Goal: Task Accomplishment & Management: Complete application form

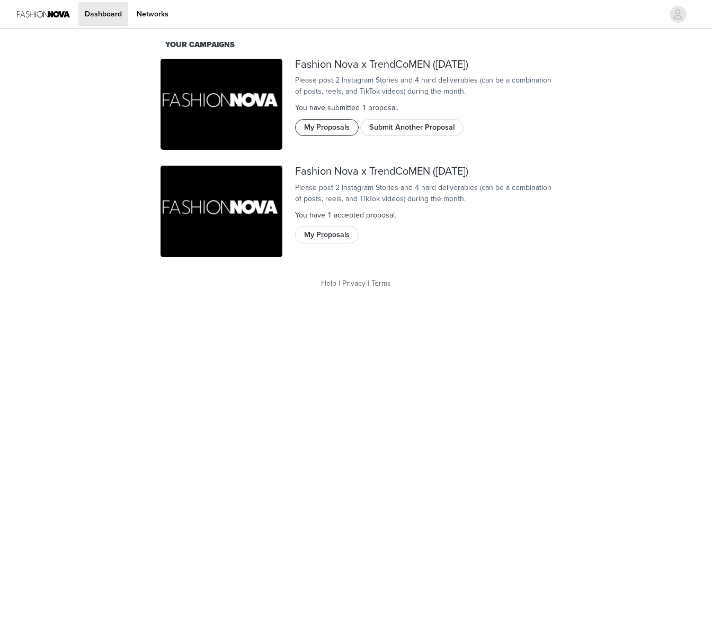
click at [327, 136] on button "My Proposals" at bounding box center [327, 127] width 64 height 17
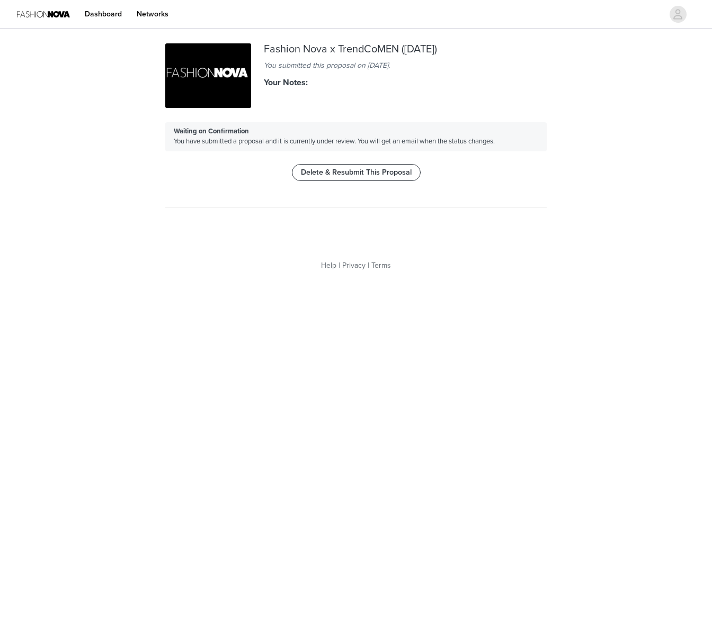
click at [368, 172] on button "Delete & Resubmit This Proposal" at bounding box center [356, 172] width 129 height 17
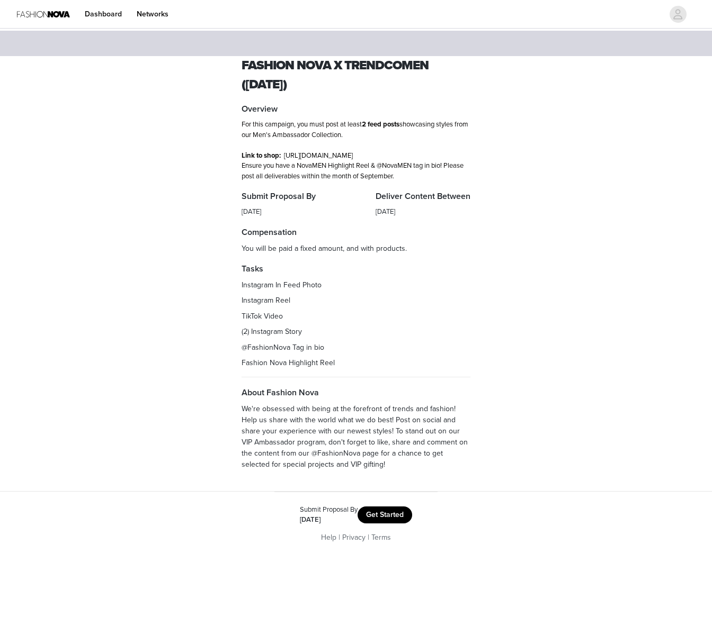
click at [396, 523] on button "Get Started" at bounding box center [384, 515] width 55 height 17
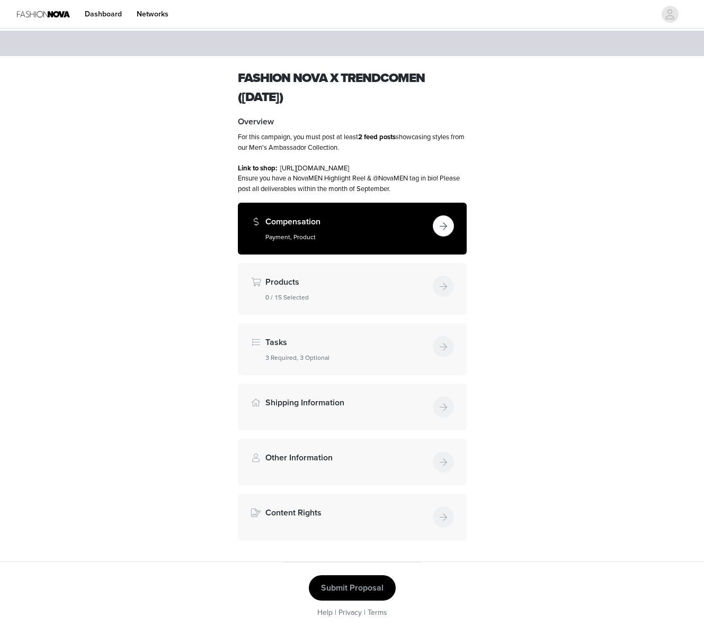
click at [445, 235] on button "button" at bounding box center [443, 226] width 21 height 21
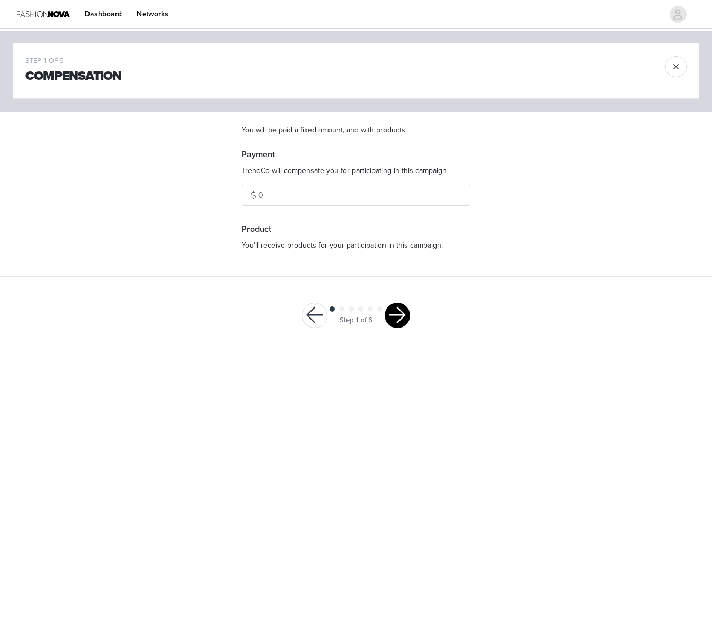
click at [396, 318] on button "button" at bounding box center [396, 315] width 25 height 25
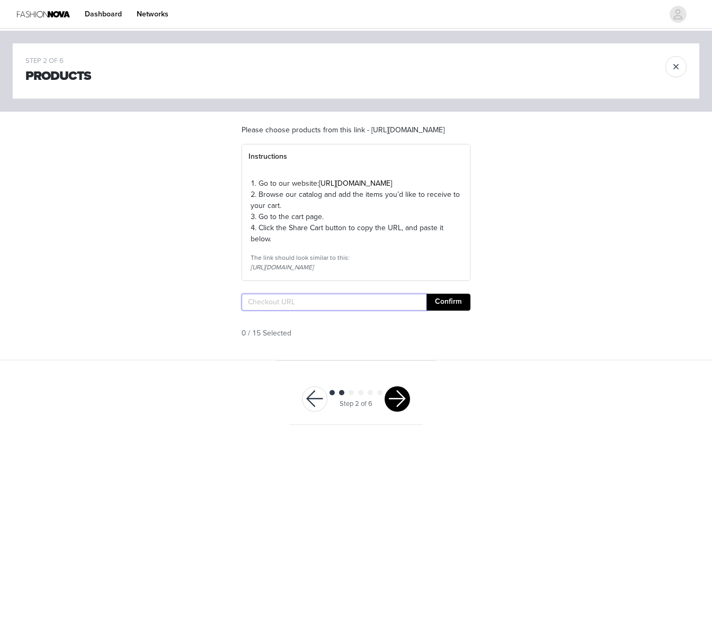
click at [275, 311] on input "text" at bounding box center [333, 302] width 185 height 17
paste input "[URL][DOMAIN_NAME]"
type input "[URL][DOMAIN_NAME]"
click at [451, 311] on button "Confirm" at bounding box center [448, 302] width 44 height 17
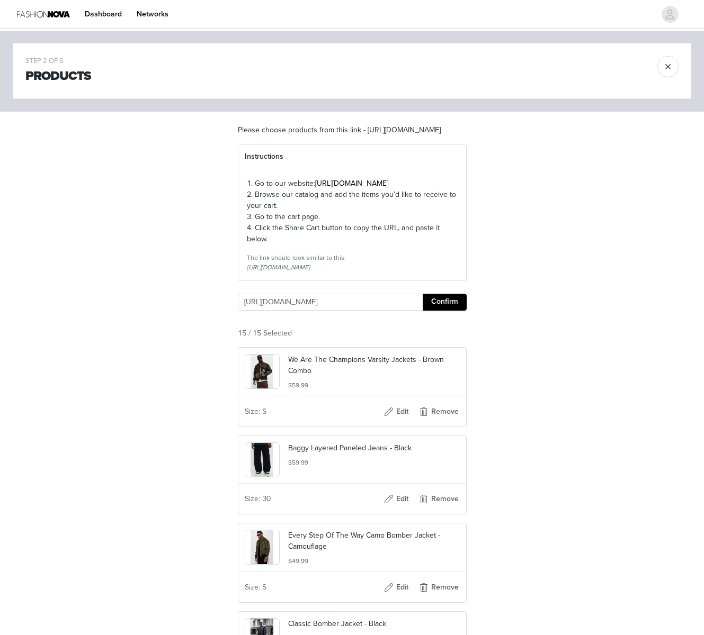
scroll to position [0, 0]
click at [459, 311] on button "Confirm" at bounding box center [445, 302] width 44 height 17
click at [444, 311] on button "Confirm" at bounding box center [445, 302] width 44 height 17
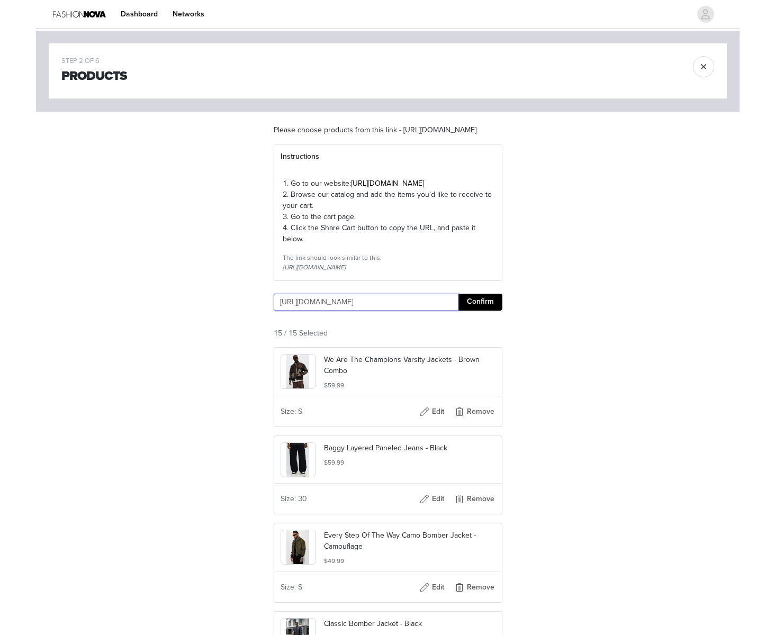
scroll to position [0, 1013]
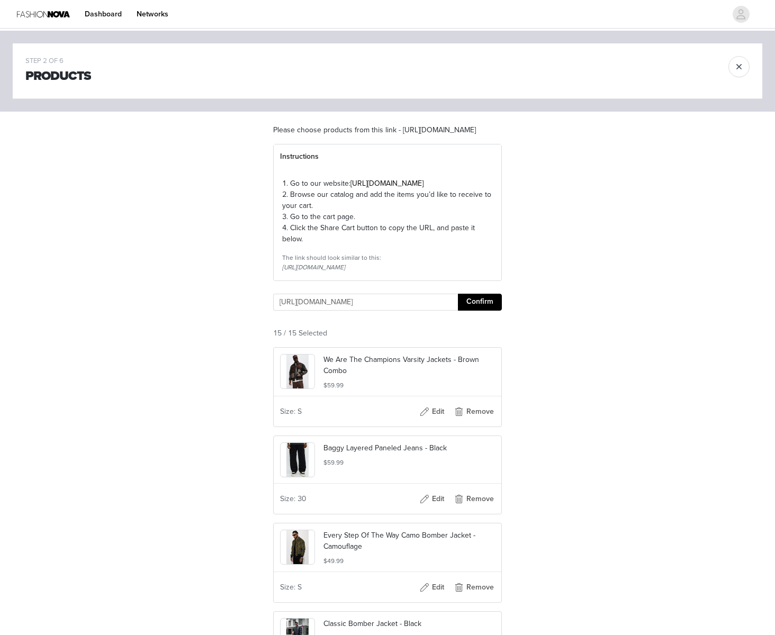
click at [501, 311] on button "Confirm" at bounding box center [480, 302] width 44 height 17
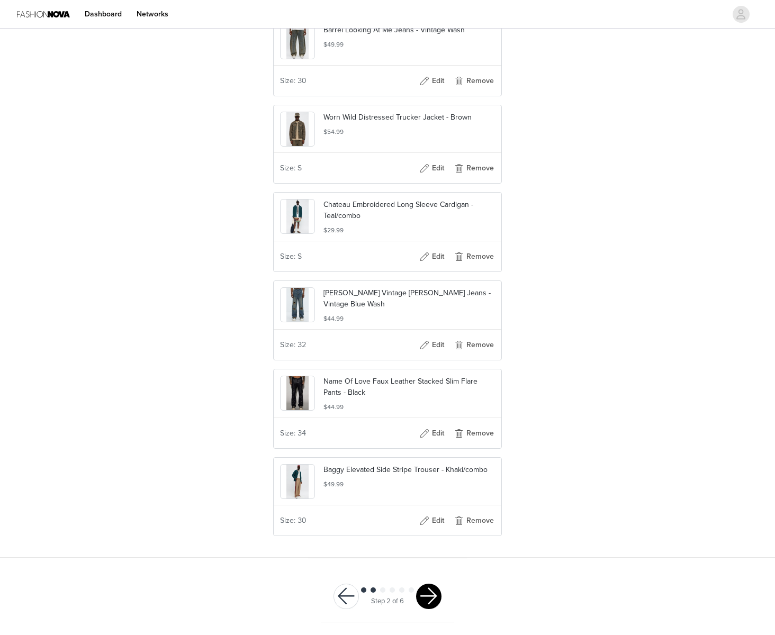
scroll to position [1150, 0]
click at [430, 597] on button "button" at bounding box center [428, 596] width 25 height 25
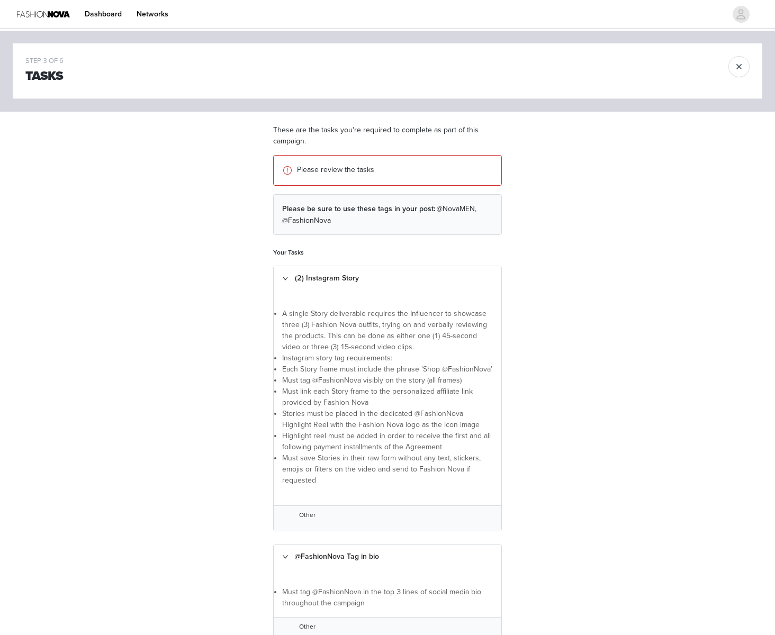
scroll to position [421, 0]
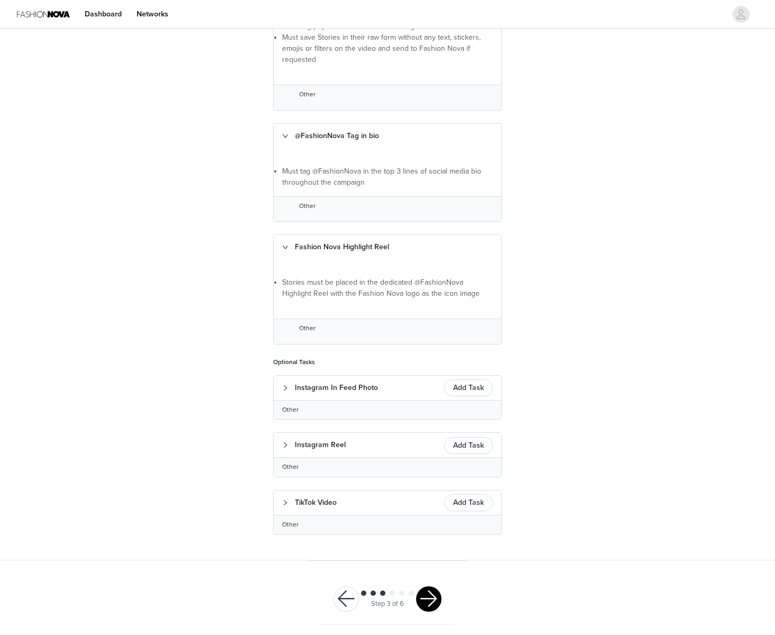
click at [437, 592] on button "button" at bounding box center [428, 599] width 25 height 25
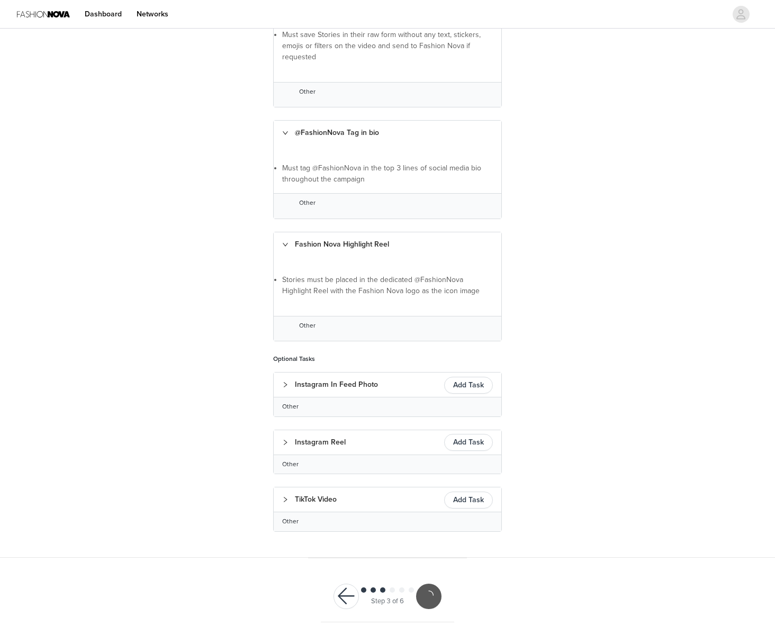
scroll to position [382, 0]
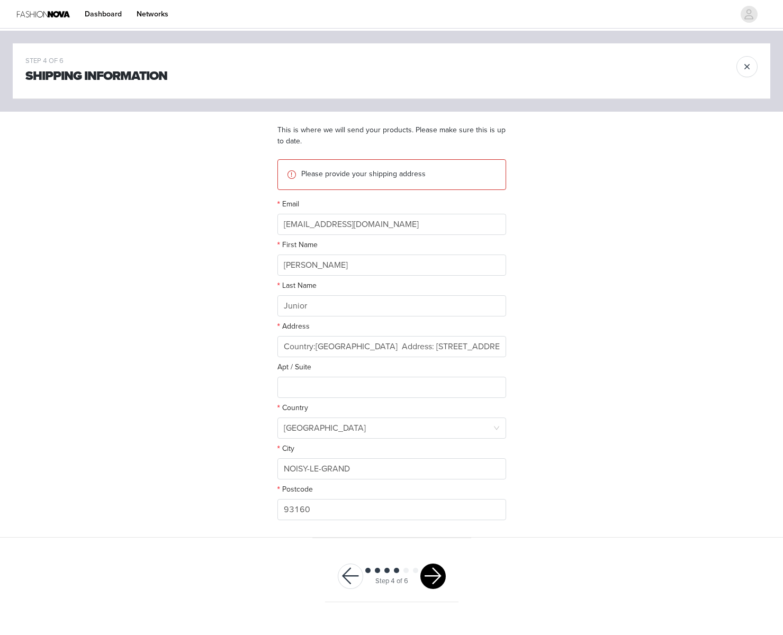
click at [440, 575] on button "button" at bounding box center [432, 576] width 25 height 25
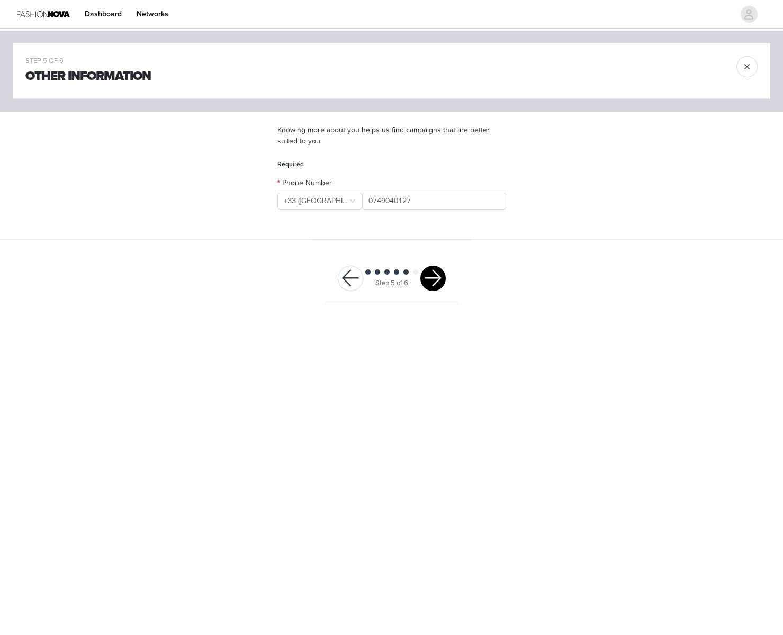
click at [435, 279] on button "button" at bounding box center [432, 278] width 25 height 25
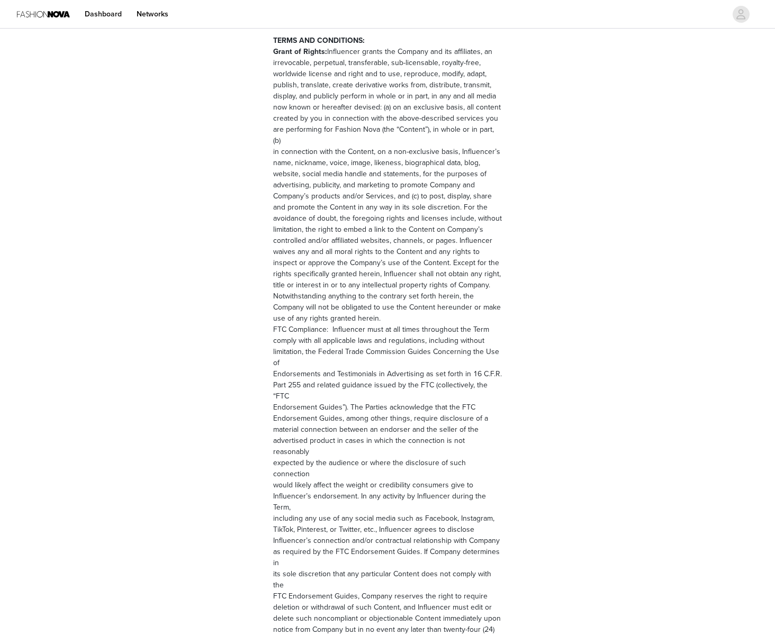
scroll to position [1240, 0]
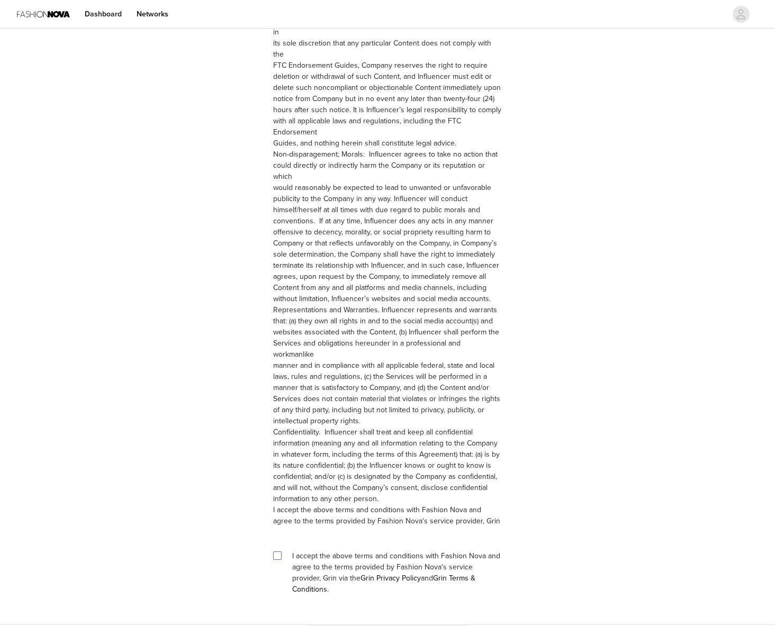
click at [280, 552] on input "checkbox" at bounding box center [276, 555] width 7 height 7
checkbox input "true"
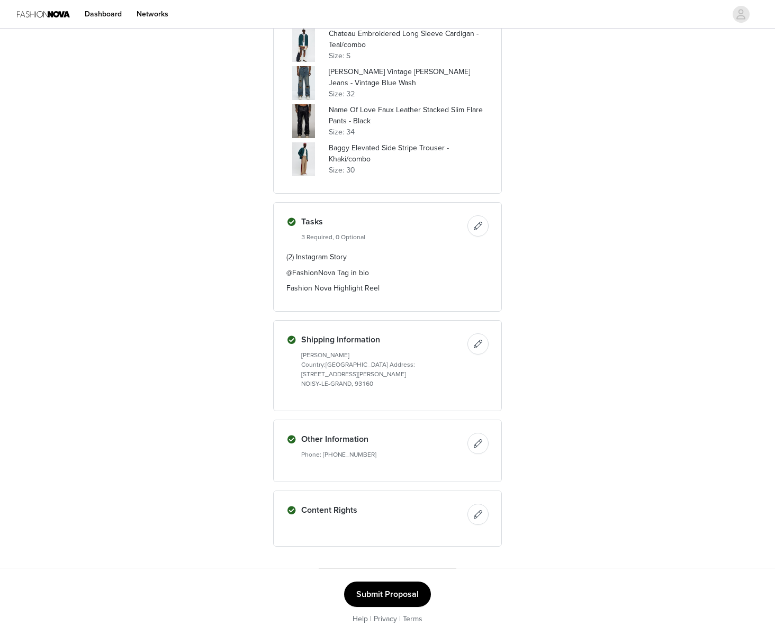
scroll to position [725, 0]
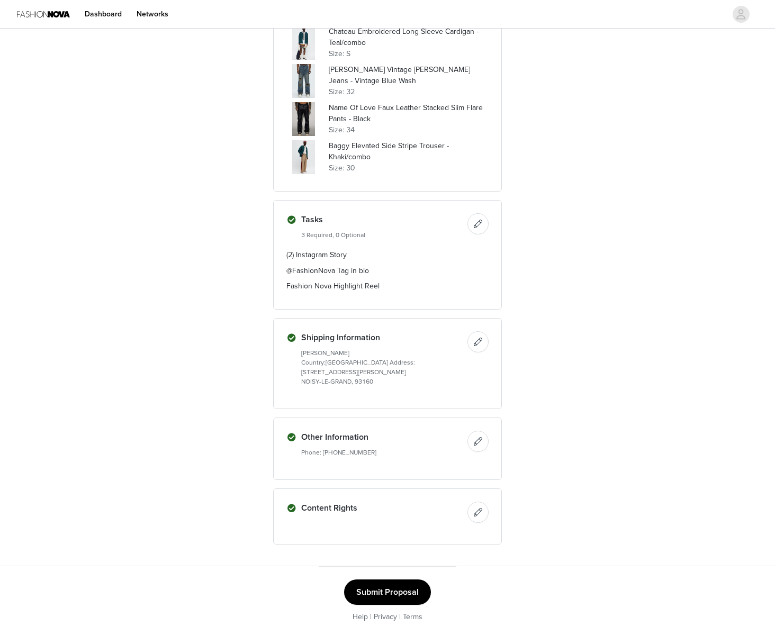
click at [394, 590] on button "Submit Proposal" at bounding box center [387, 592] width 87 height 25
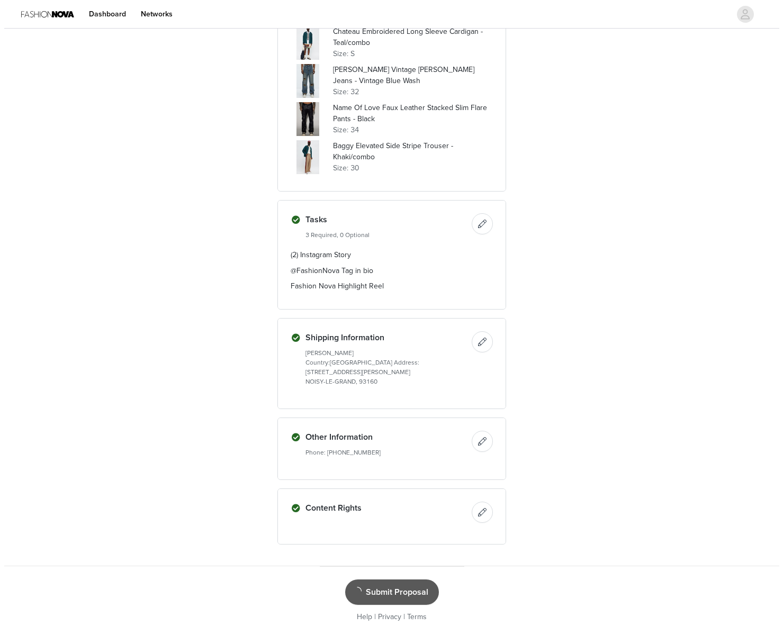
scroll to position [0, 0]
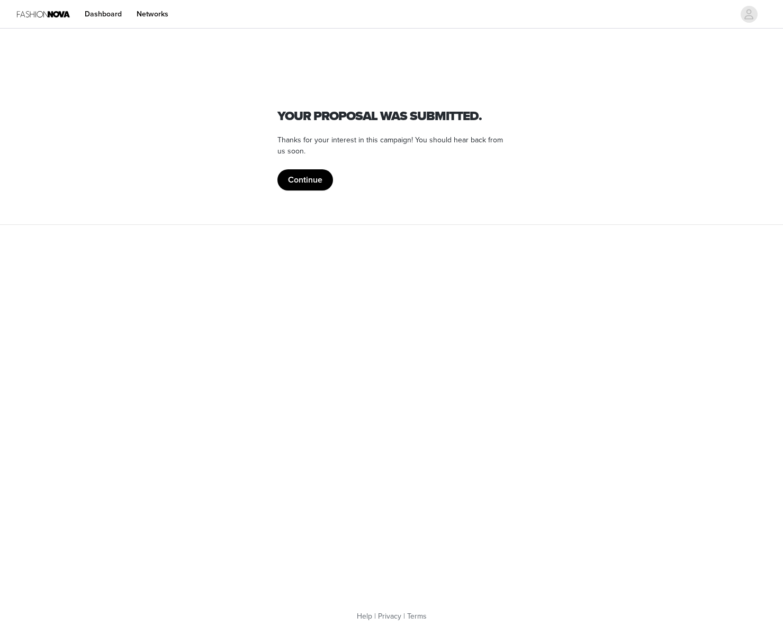
click at [315, 181] on button "Continue" at bounding box center [305, 179] width 56 height 21
